Goal: Task Accomplishment & Management: Manage account settings

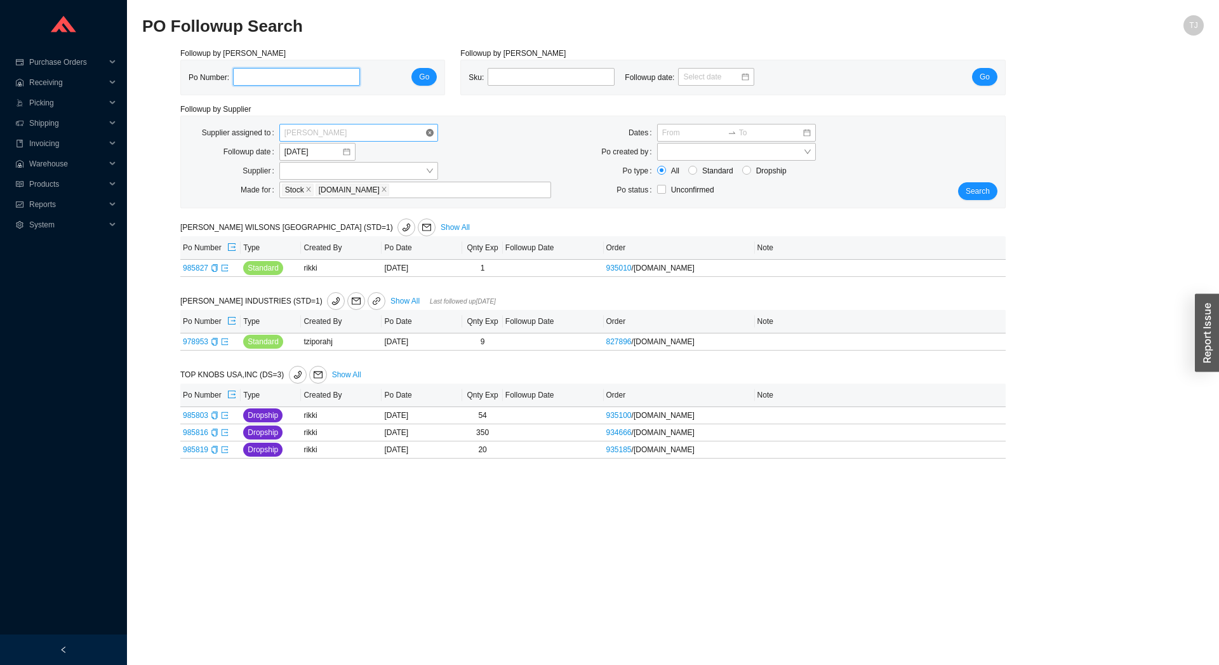
click at [326, 131] on span "[PERSON_NAME]" at bounding box center [358, 132] width 149 height 17
click at [332, 150] on div "Unassigned" at bounding box center [358, 155] width 149 height 11
click at [981, 196] on span "Search" at bounding box center [978, 191] width 24 height 13
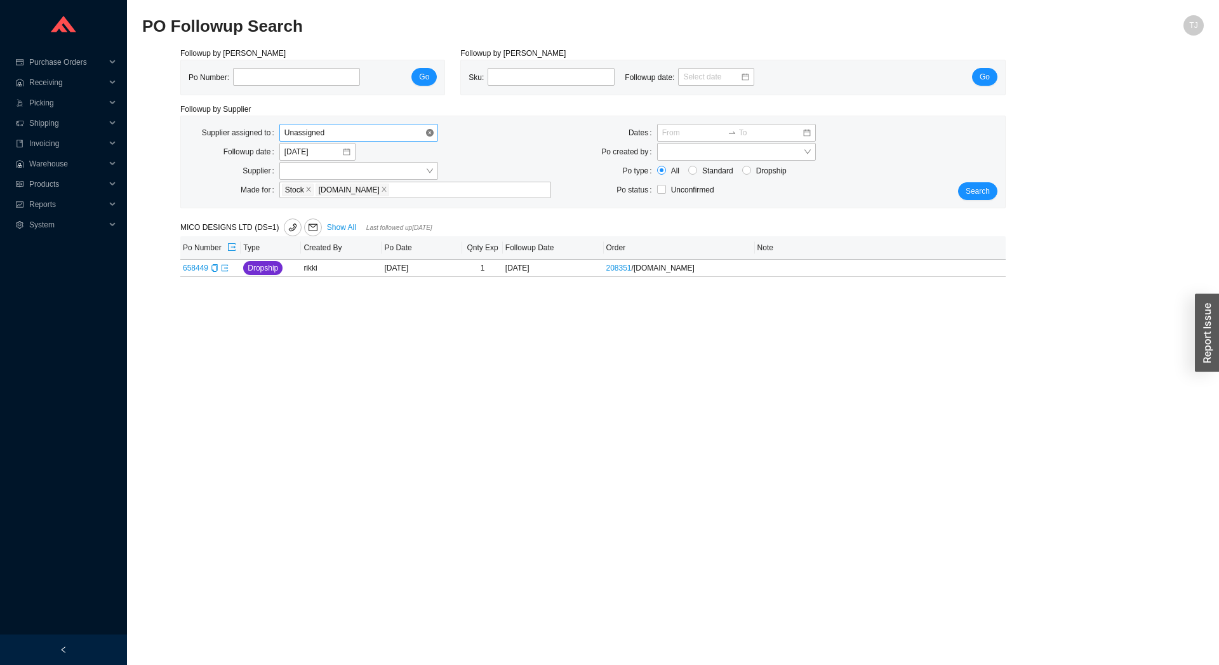
click at [376, 128] on span "Unassigned" at bounding box center [358, 132] width 149 height 17
click at [324, 225] on div "[PERSON_NAME]" at bounding box center [358, 226] width 149 height 11
click at [976, 189] on span "Search" at bounding box center [978, 191] width 24 height 13
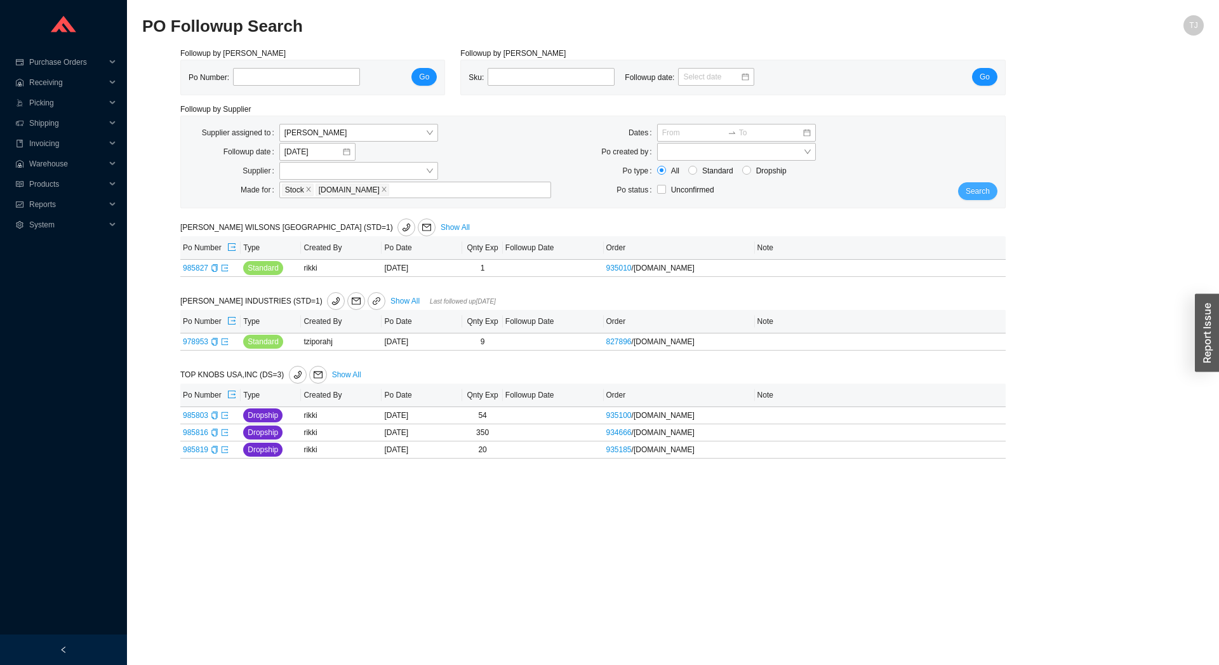
click at [971, 192] on span "Search" at bounding box center [978, 191] width 24 height 13
click at [302, 156] on input "[DATE]" at bounding box center [312, 151] width 57 height 13
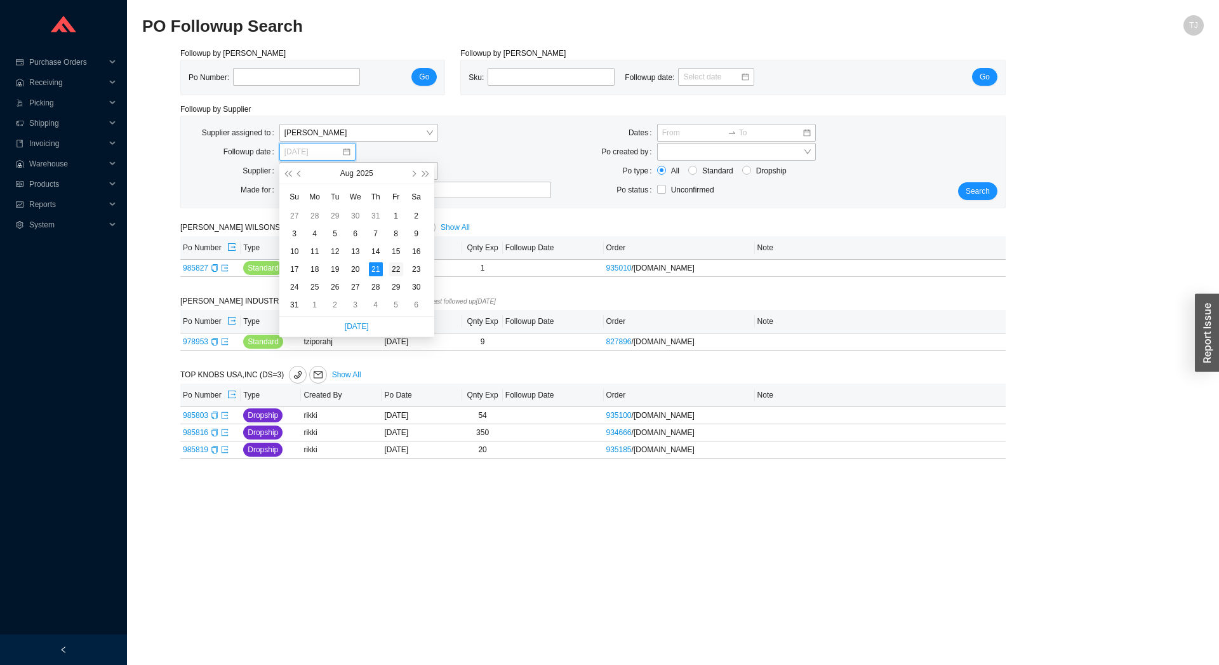
type input "[DATE]"
click at [388, 274] on td "22" at bounding box center [396, 269] width 20 height 18
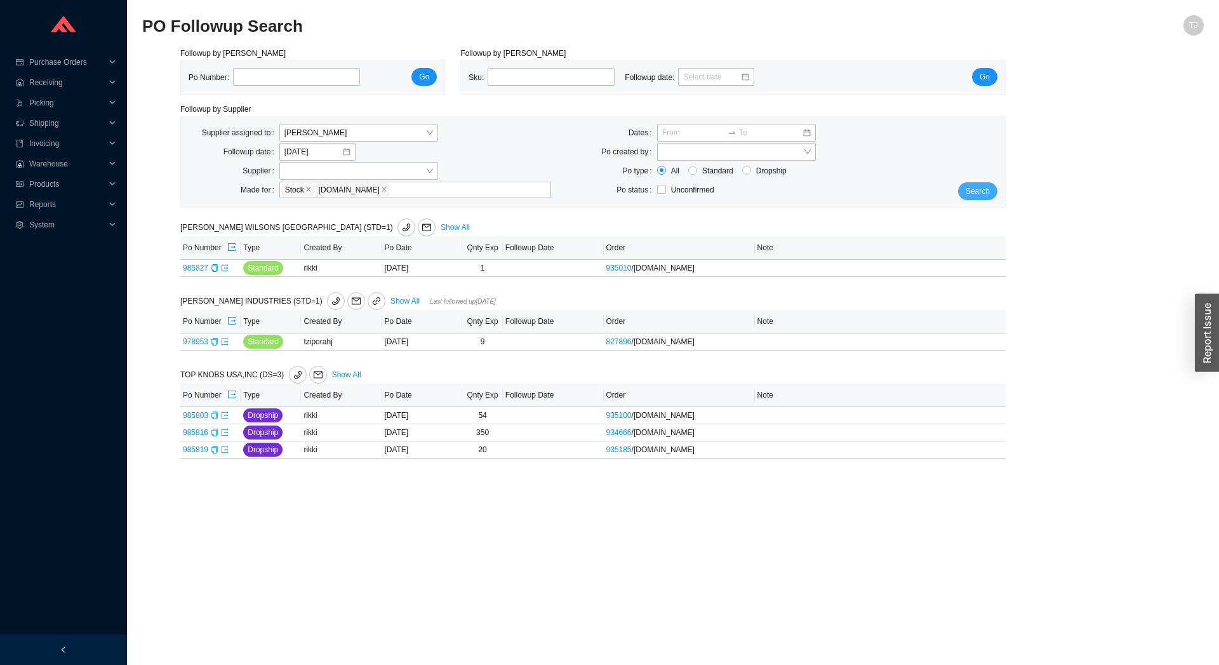
click at [978, 189] on span "Search" at bounding box center [978, 191] width 24 height 13
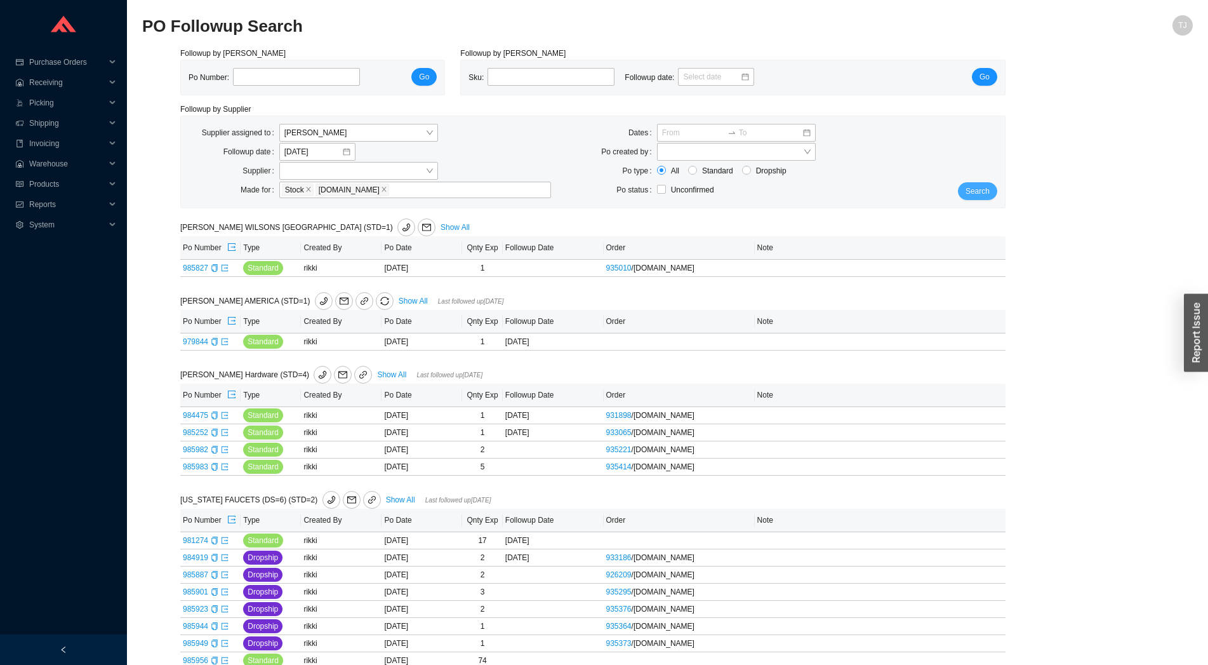
click at [982, 190] on span "Search" at bounding box center [978, 191] width 24 height 13
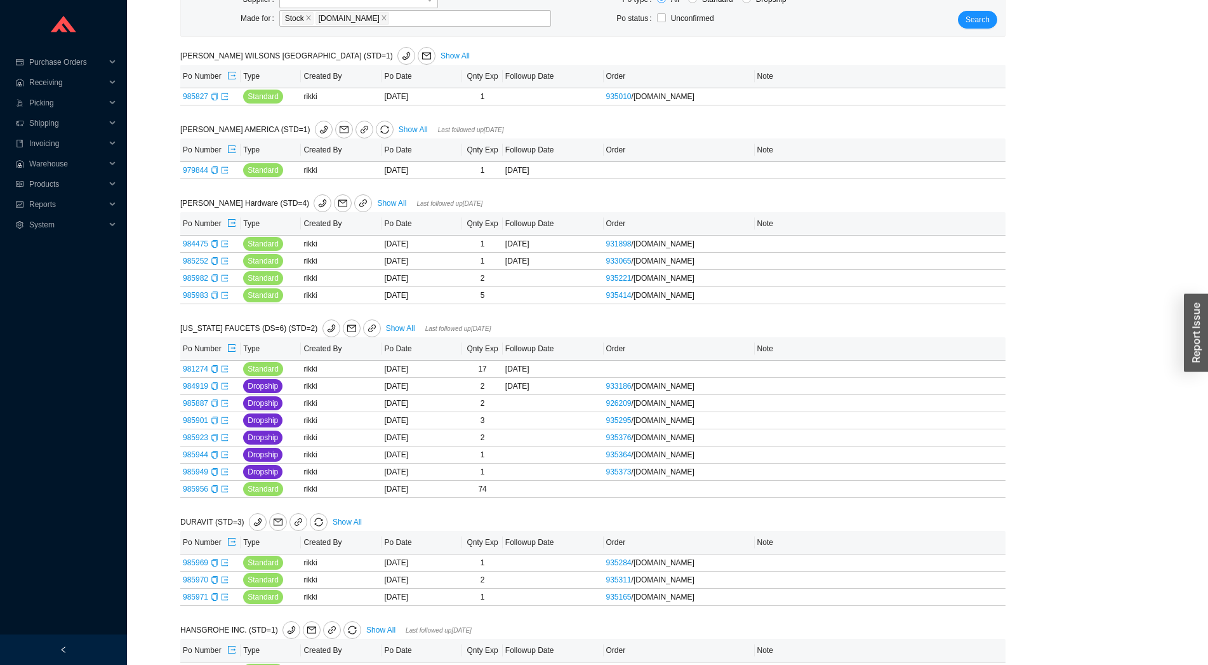
scroll to position [281, 0]
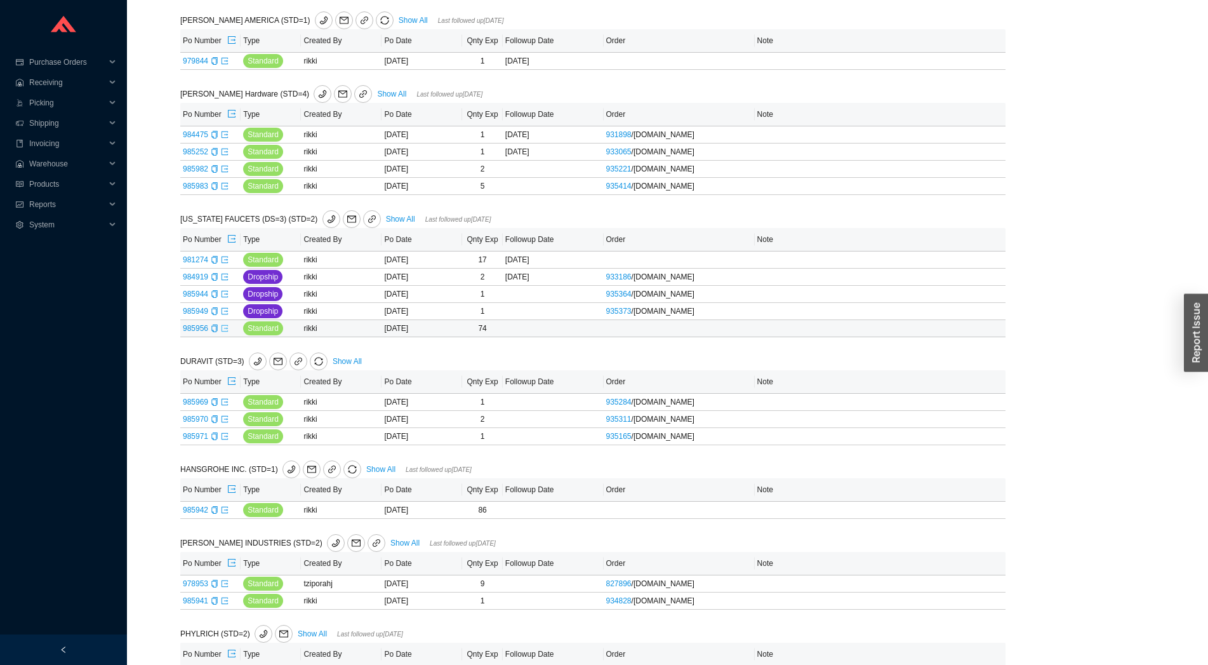
click at [227, 329] on icon "export" at bounding box center [225, 327] width 6 height 6
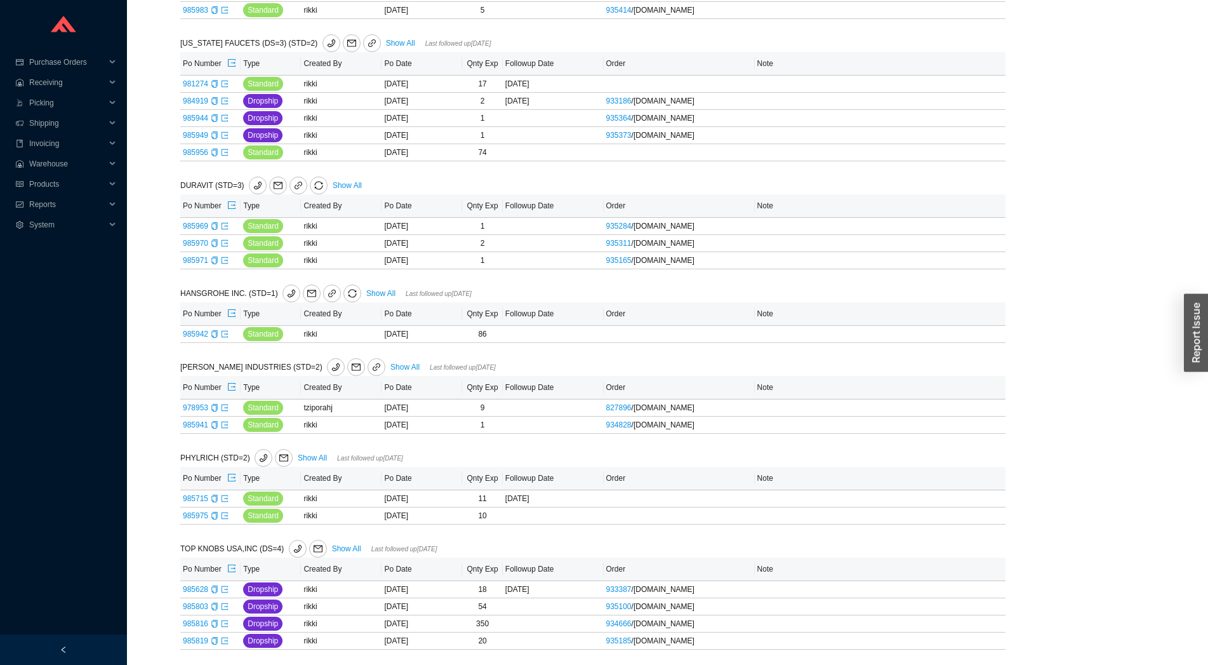
scroll to position [0, 0]
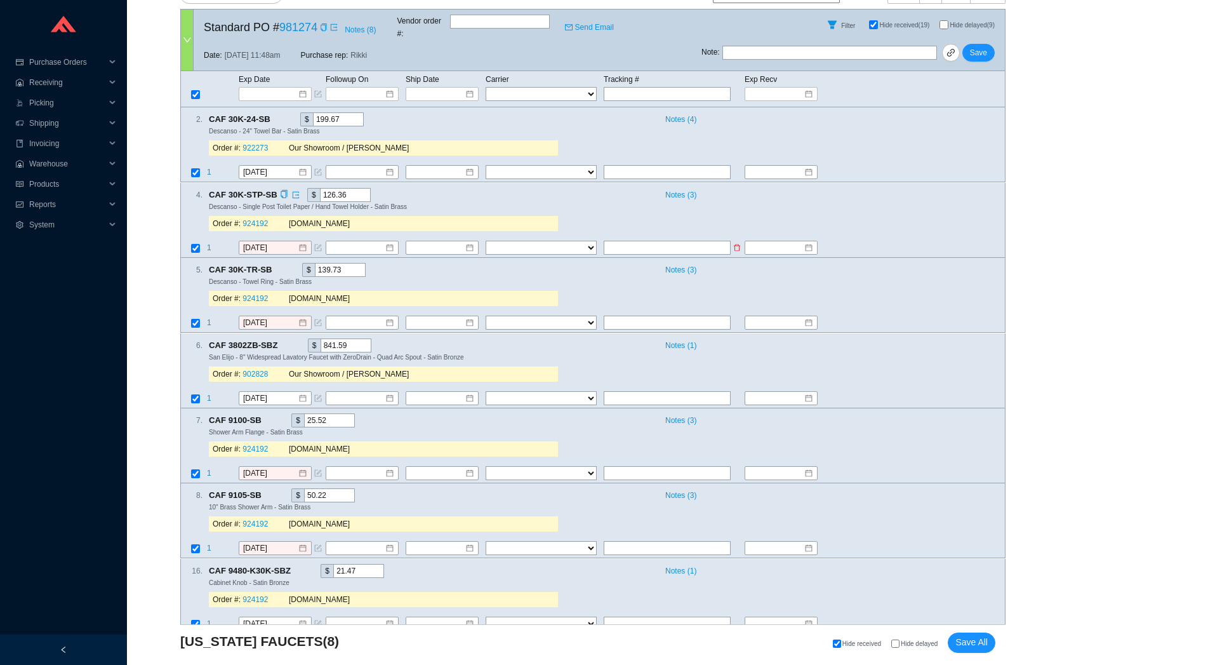
scroll to position [281, 0]
click at [189, 47] on div at bounding box center [187, 40] width 13 height 61
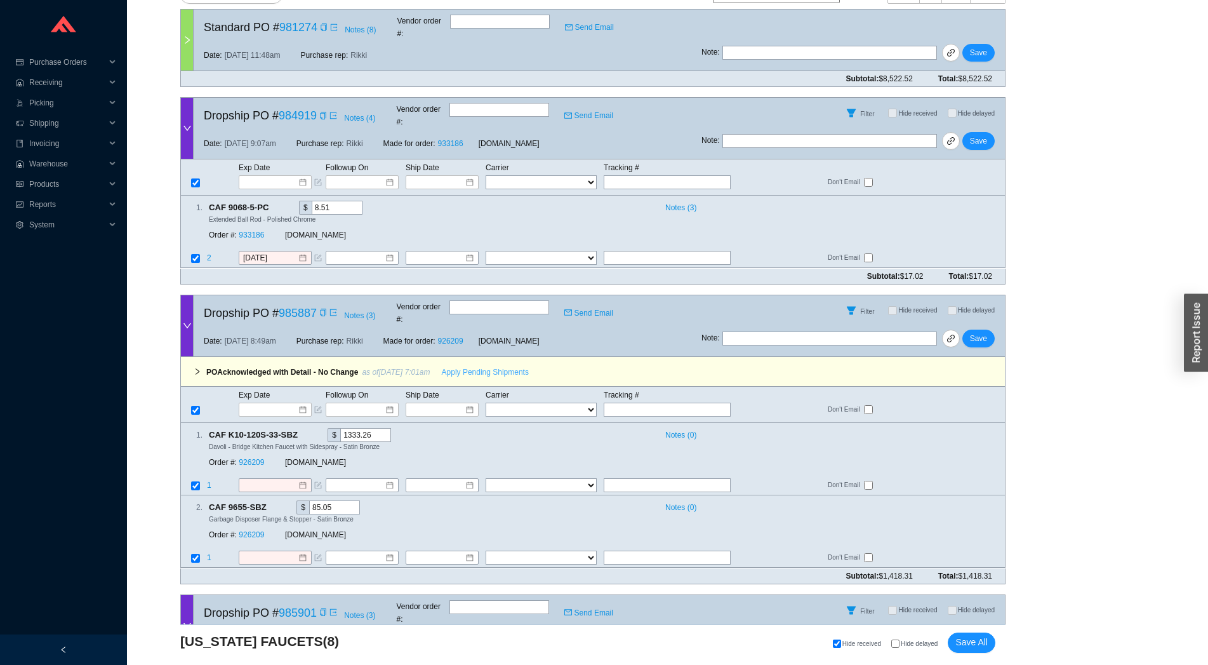
click at [498, 366] on span "Apply Pending Shipments" at bounding box center [485, 372] width 87 height 13
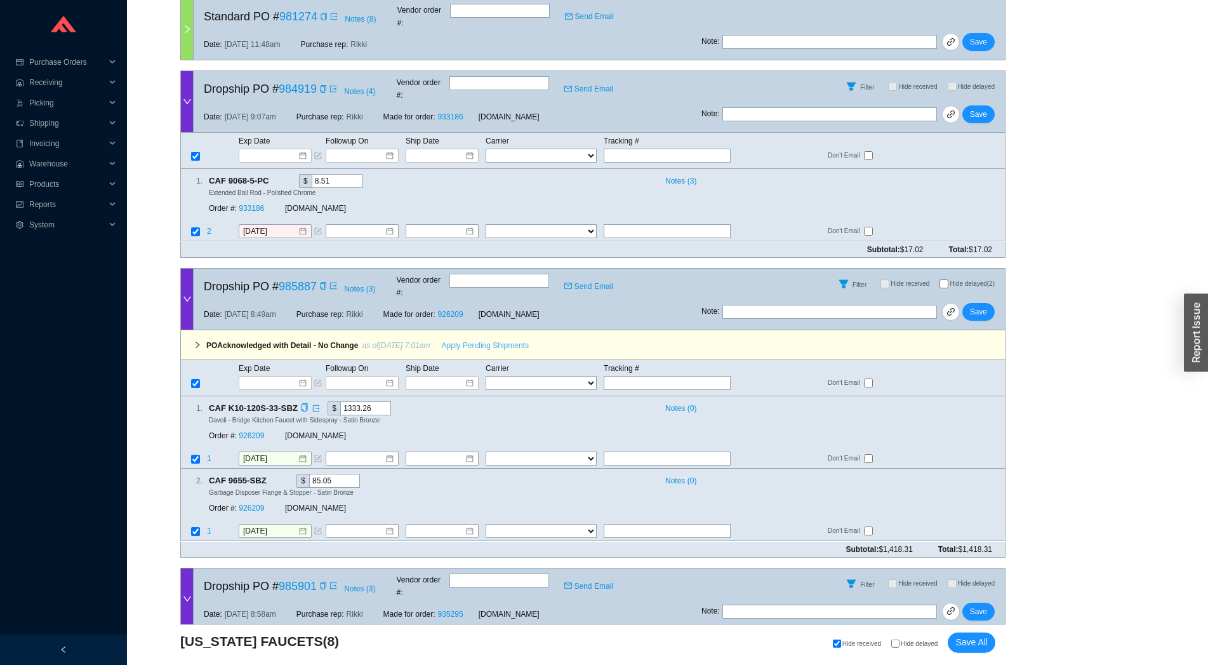
scroll to position [561, 0]
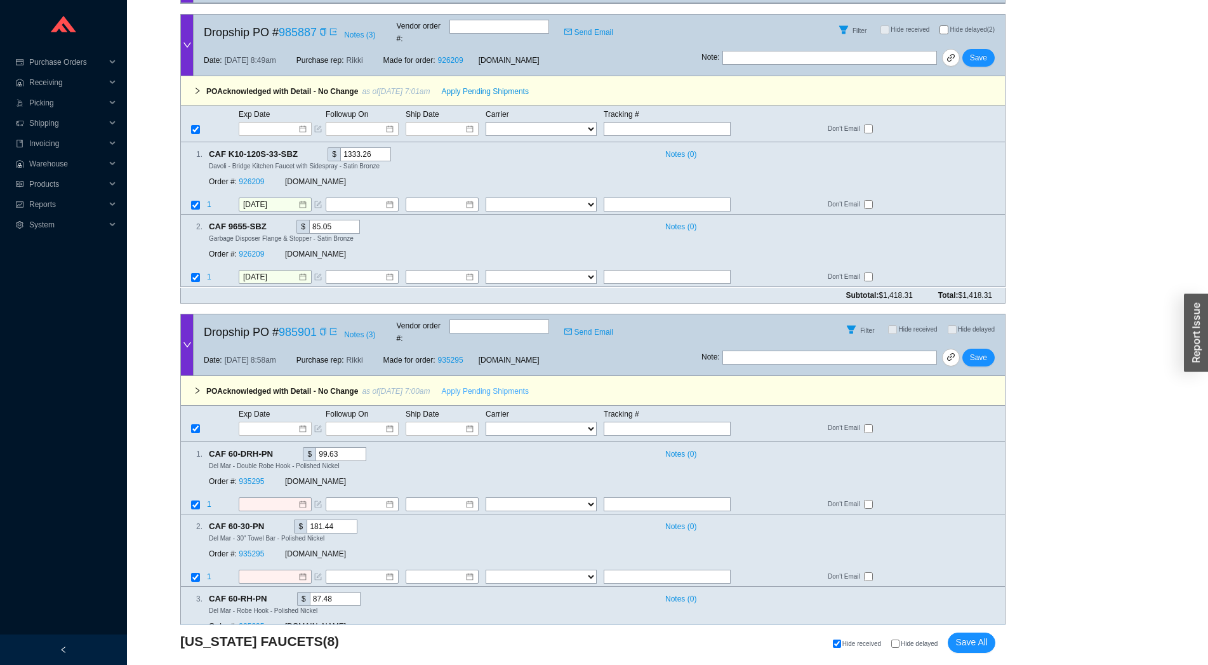
click at [463, 385] on span "Apply Pending Shipments" at bounding box center [485, 391] width 87 height 13
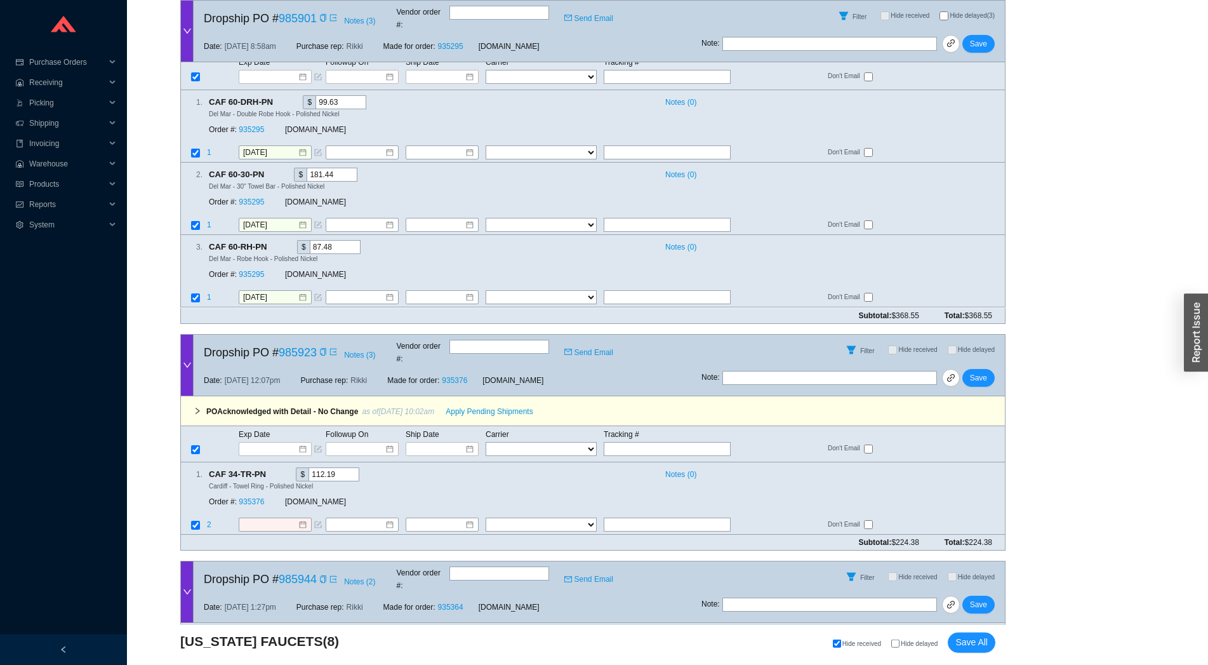
scroll to position [1122, 0]
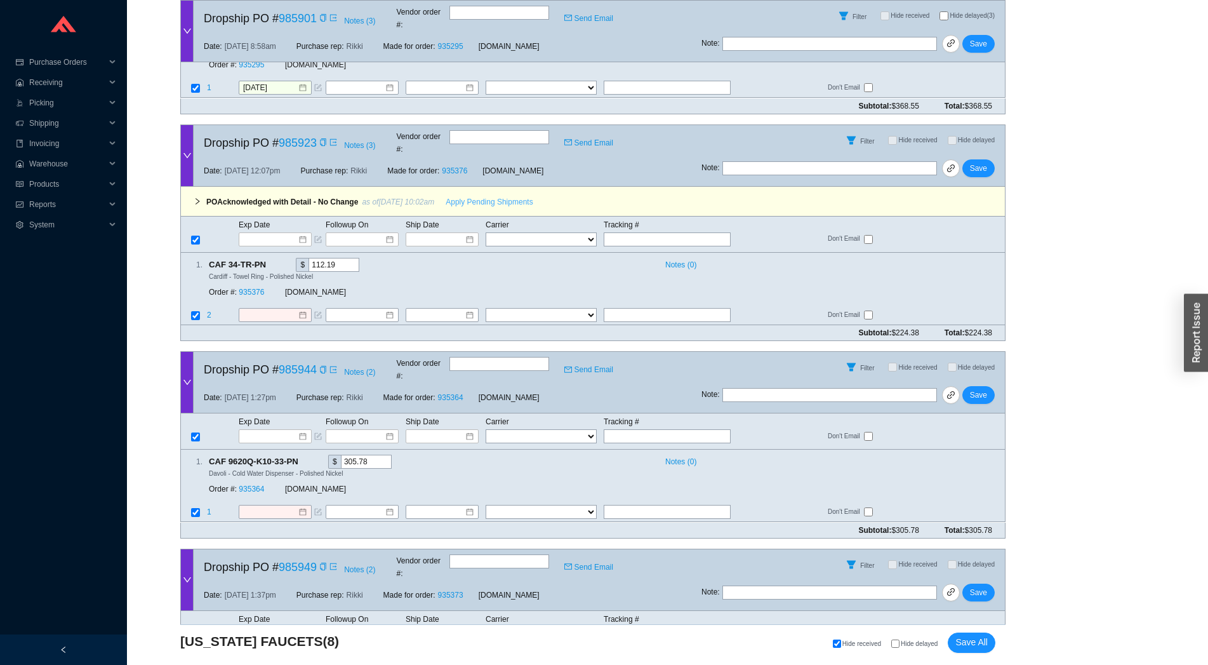
click at [475, 193] on button "Apply Pending Shipments" at bounding box center [489, 202] width 102 height 18
click at [251, 288] on link "935376" at bounding box center [251, 292] width 25 height 9
click at [992, 159] on button "Save" at bounding box center [978, 168] width 32 height 18
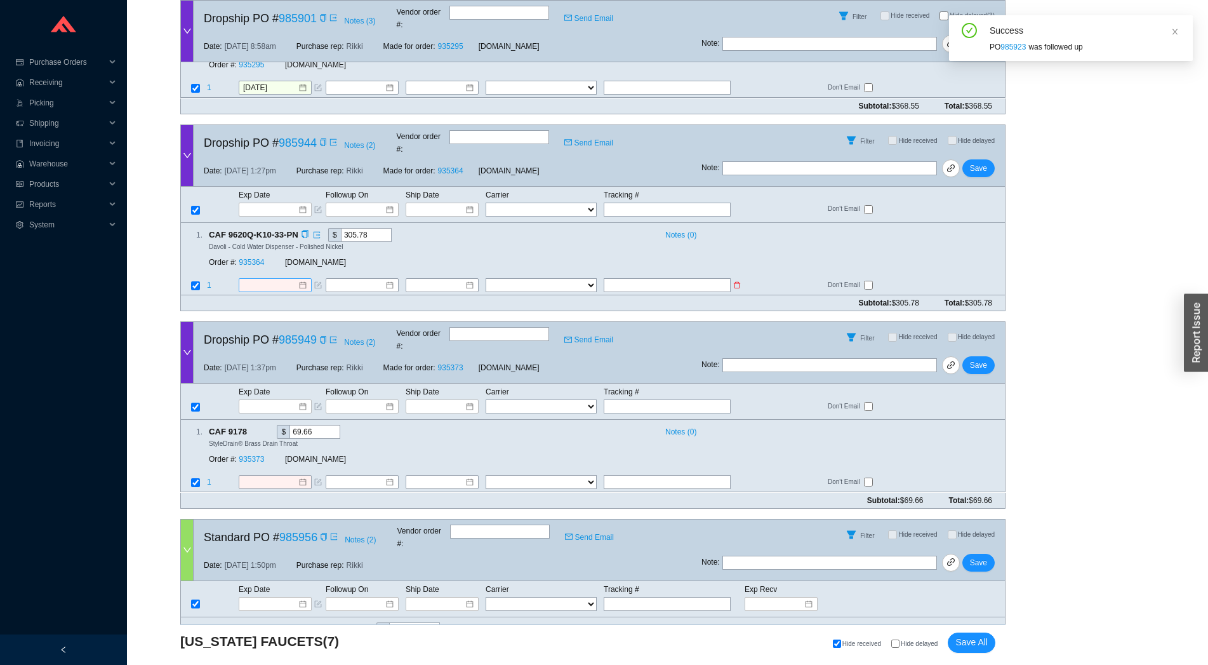
scroll to position [842, 0]
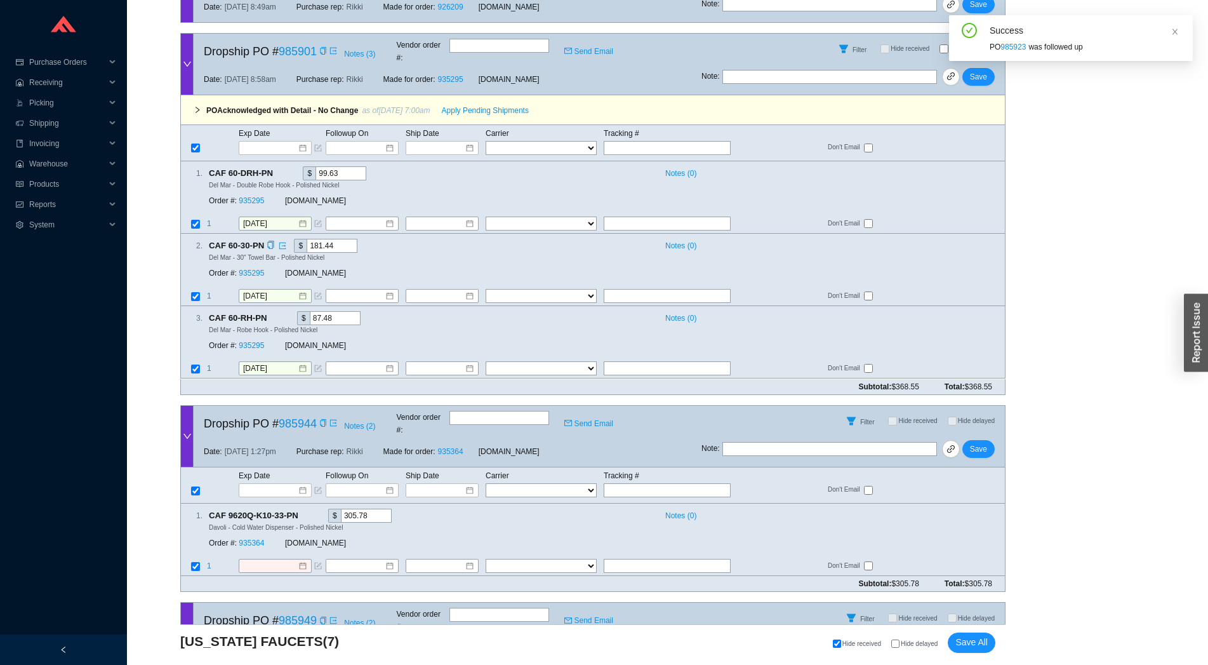
click at [246, 267] on div "Order #: 935295" at bounding box center [247, 273] width 76 height 13
click at [255, 269] on link "935295" at bounding box center [251, 273] width 25 height 9
click at [986, 70] on span "Save" at bounding box center [978, 76] width 17 height 13
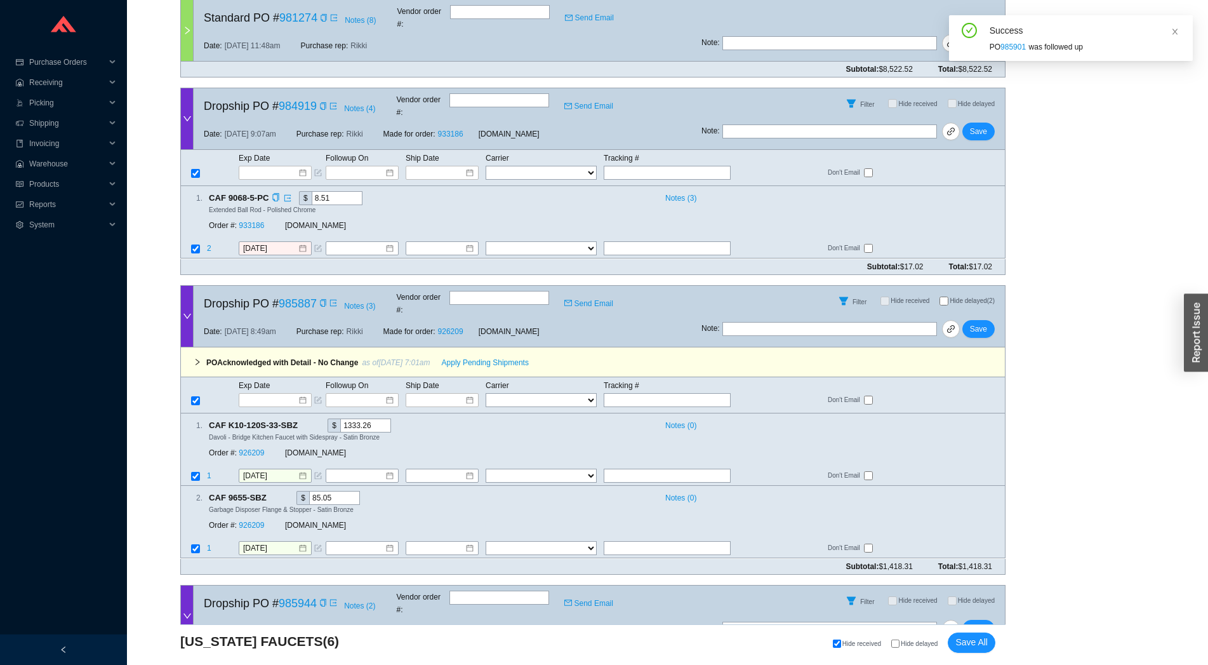
scroll to position [201, 0]
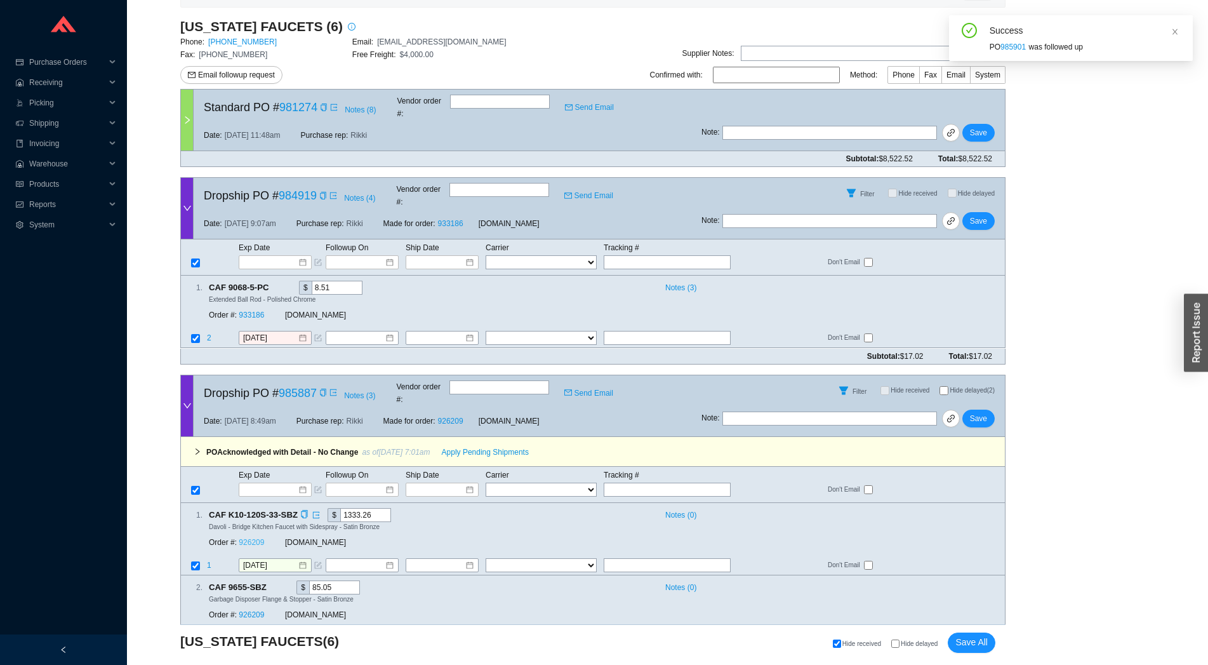
click at [247, 538] on link "926209" at bounding box center [251, 542] width 25 height 9
click at [245, 559] on input "[DATE]" at bounding box center [270, 565] width 55 height 13
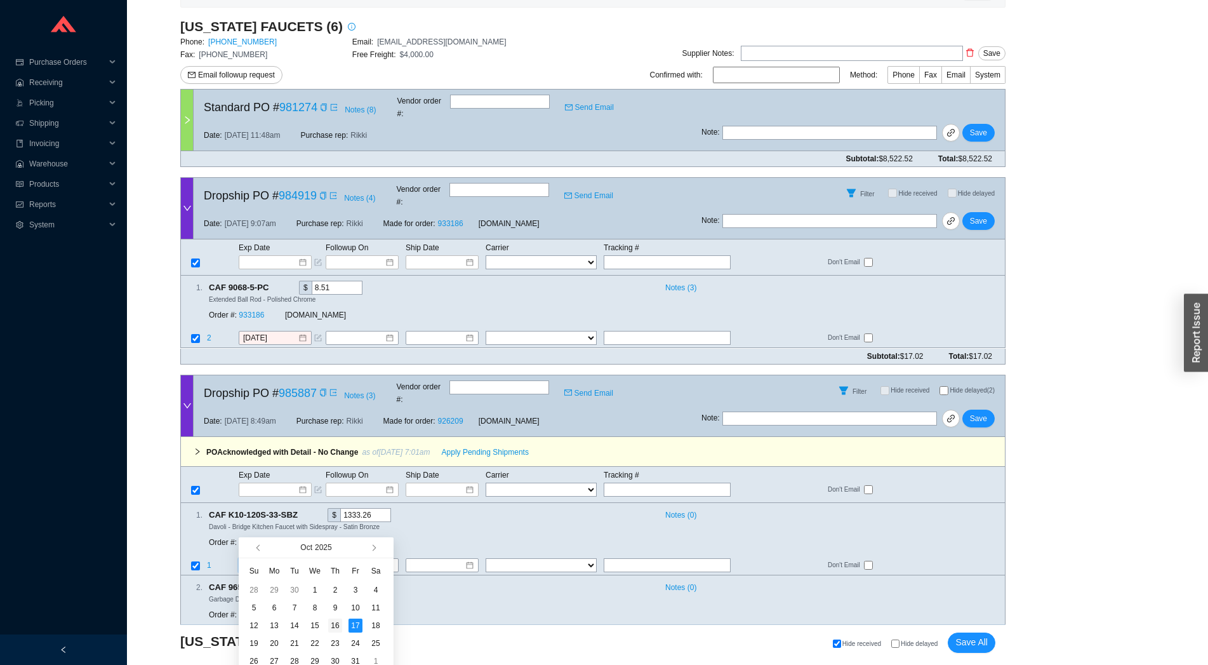
type input "[DATE]"
click at [329, 627] on div "16" at bounding box center [335, 625] width 14 height 14
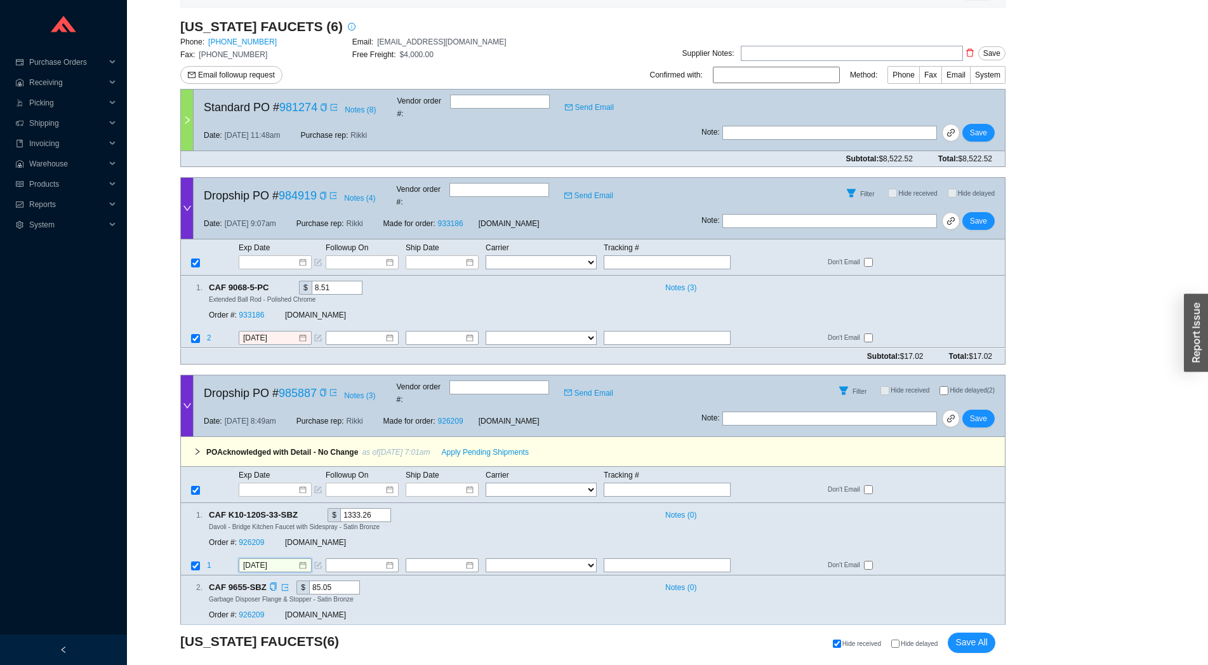
click at [279, 632] on input "[DATE]" at bounding box center [270, 638] width 55 height 13
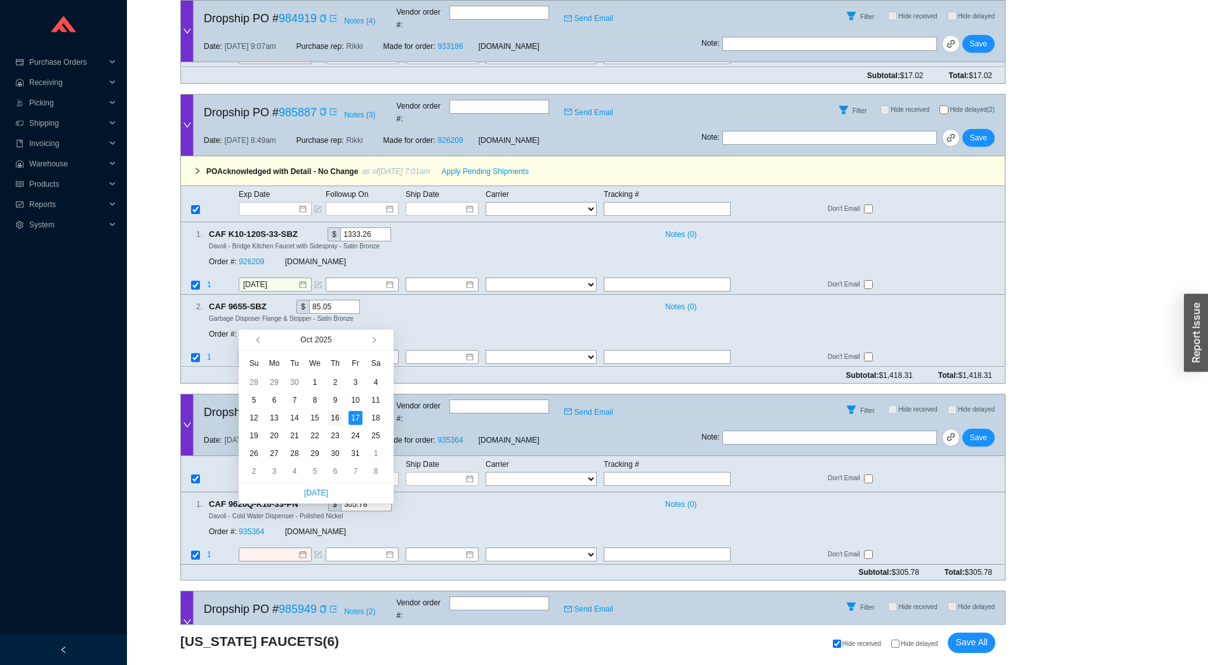
type input "[DATE]"
click at [335, 418] on div "16" at bounding box center [335, 418] width 14 height 14
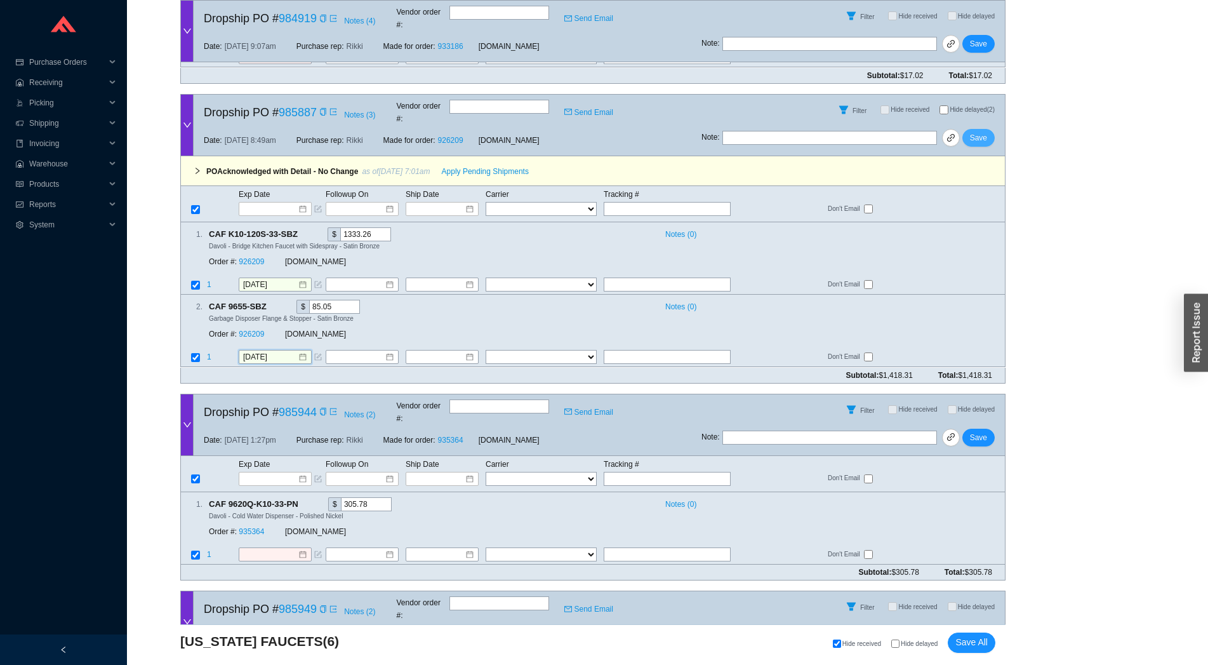
click at [983, 131] on span "Save" at bounding box center [978, 137] width 17 height 13
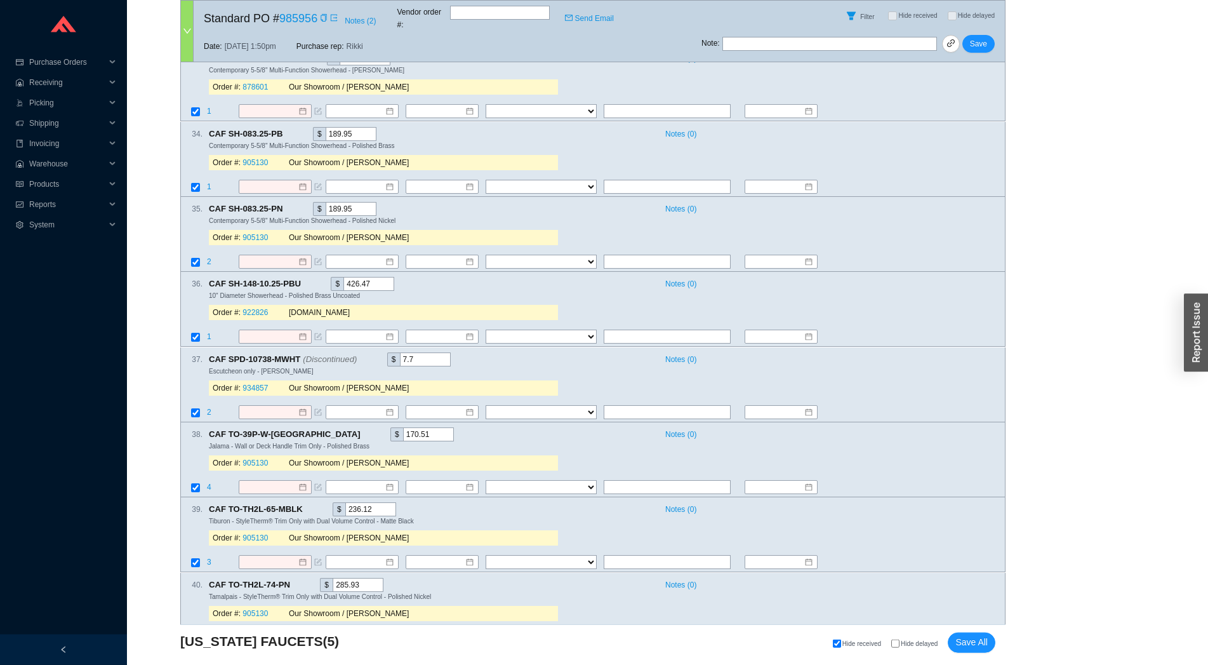
scroll to position [3243, 0]
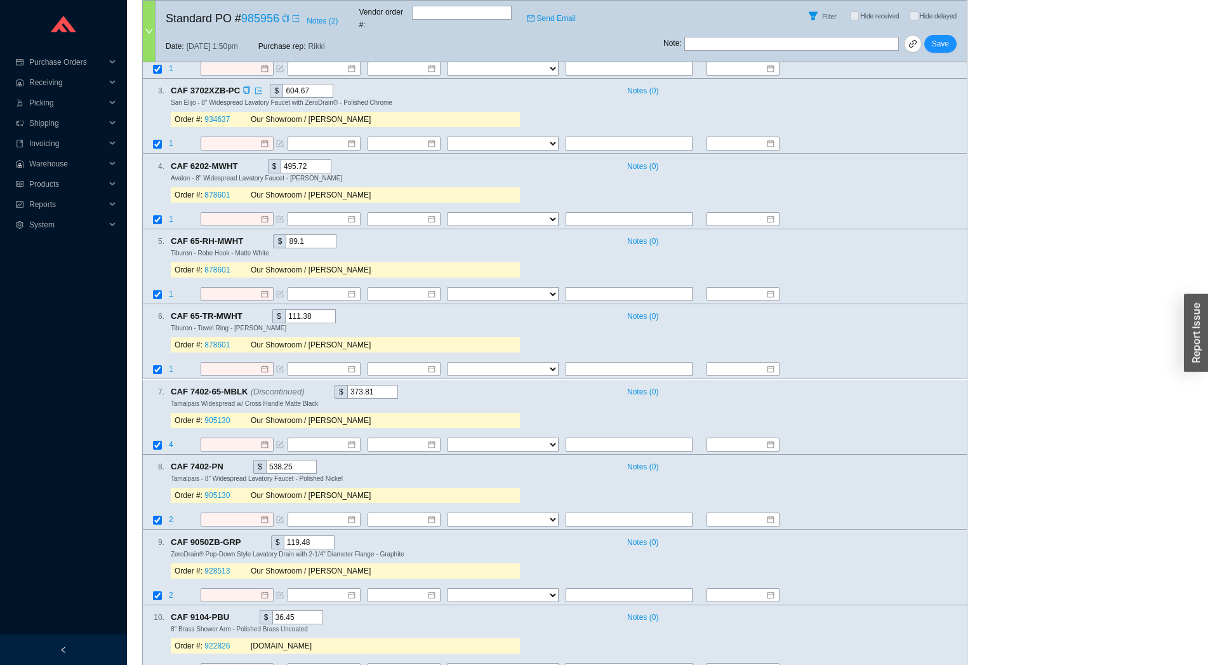
scroll to position [156, 0]
